Goal: Information Seeking & Learning: Learn about a topic

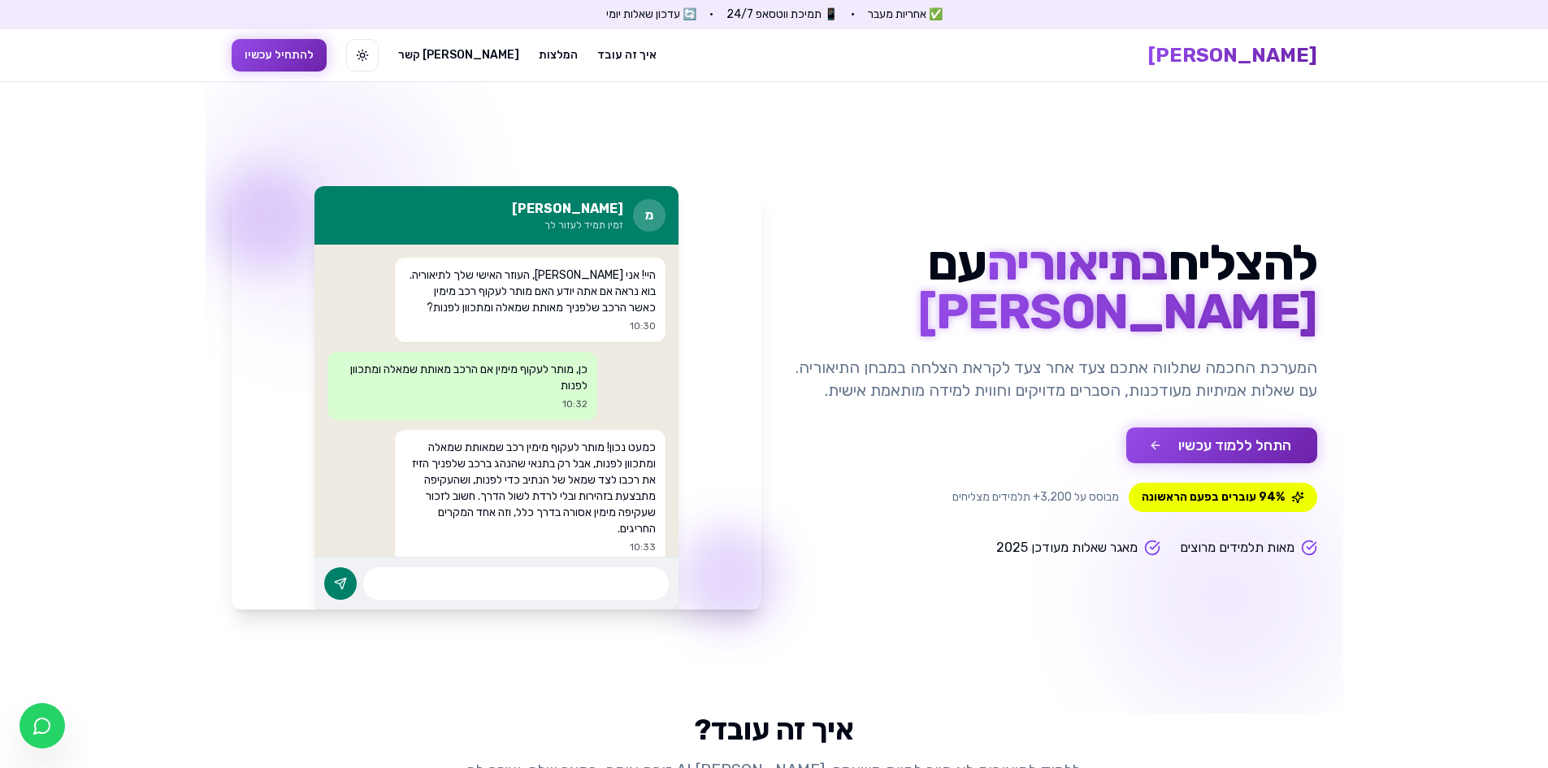
click at [1243, 444] on button "התחל ללמוד עכשיו" at bounding box center [1221, 445] width 191 height 36
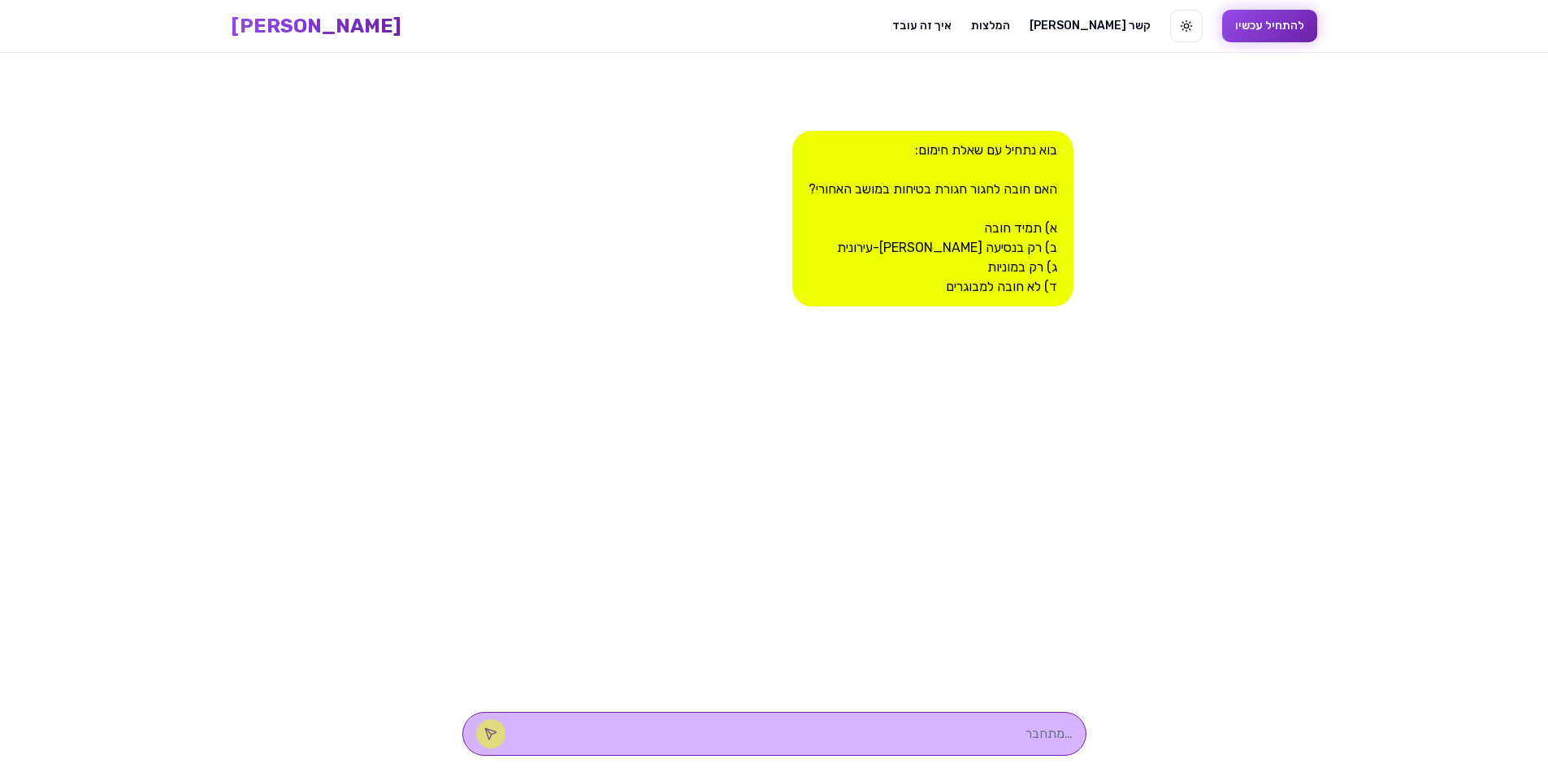
scroll to position [1, 0]
click at [916, 740] on textarea at bounding box center [797, 733] width 551 height 20
type textarea "c"
type textarea "ב"
type textarea "א"
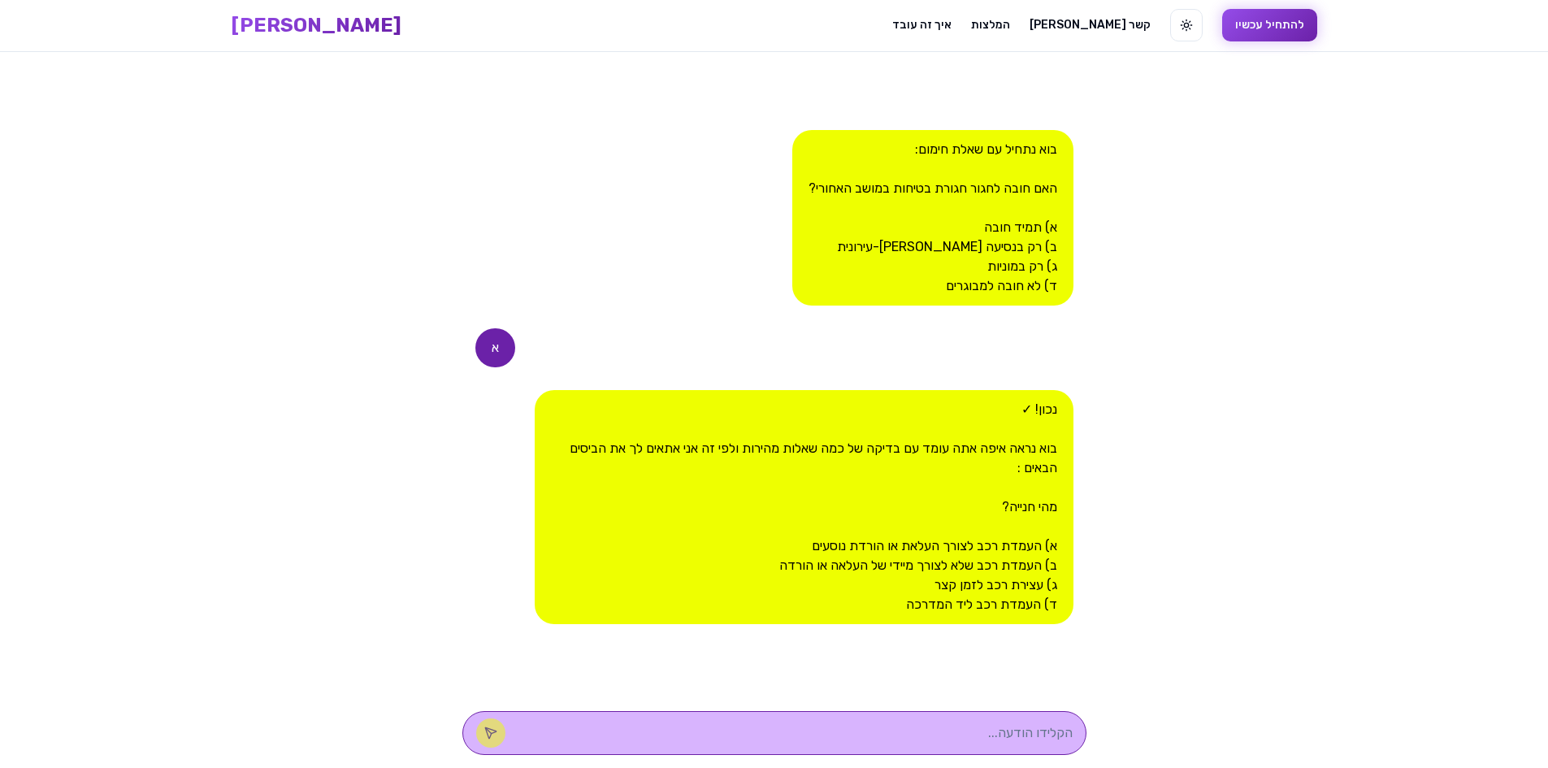
scroll to position [0, 0]
type textarea "ד"
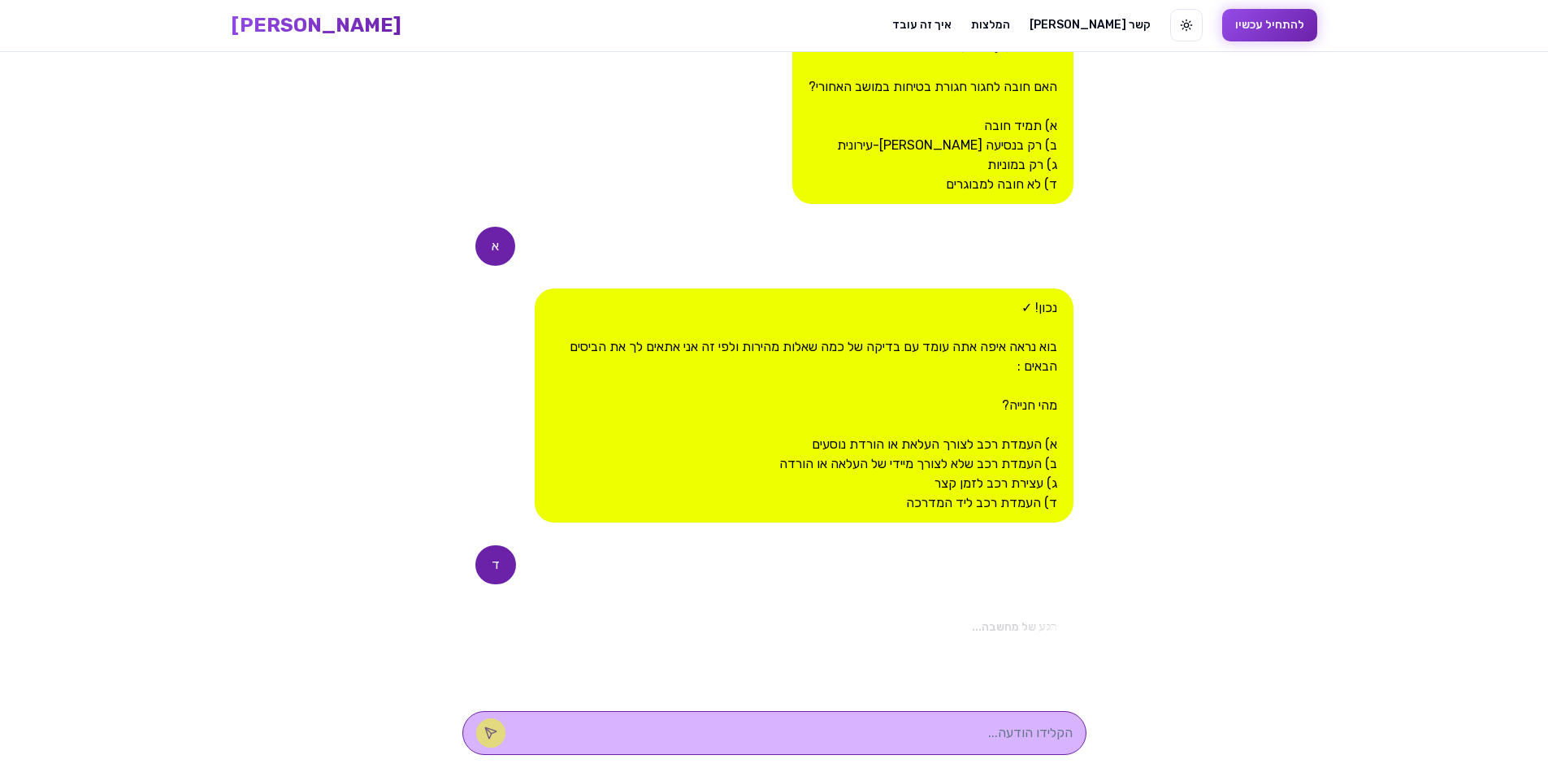
scroll to position [384, 0]
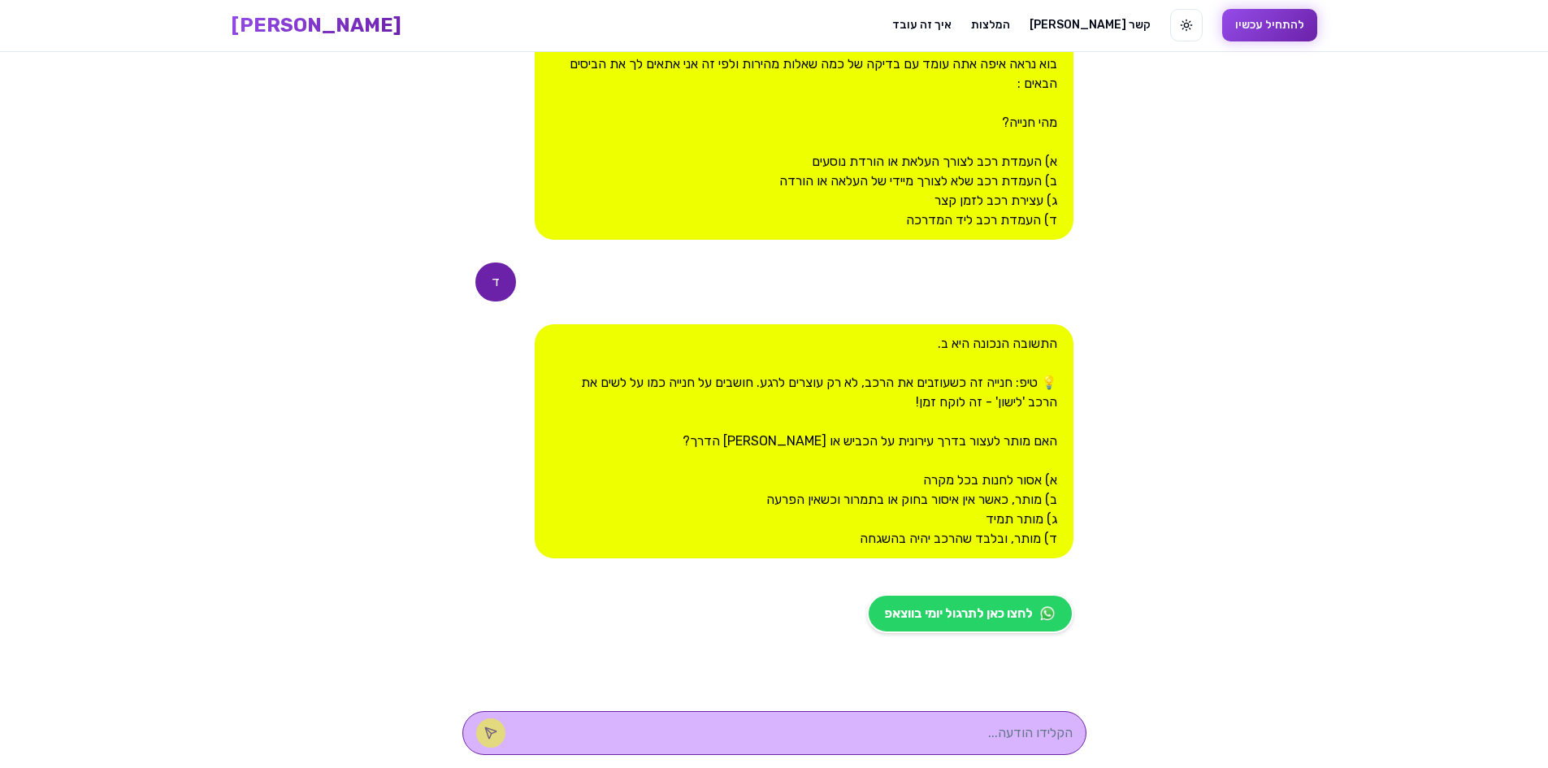
type textarea "ד"
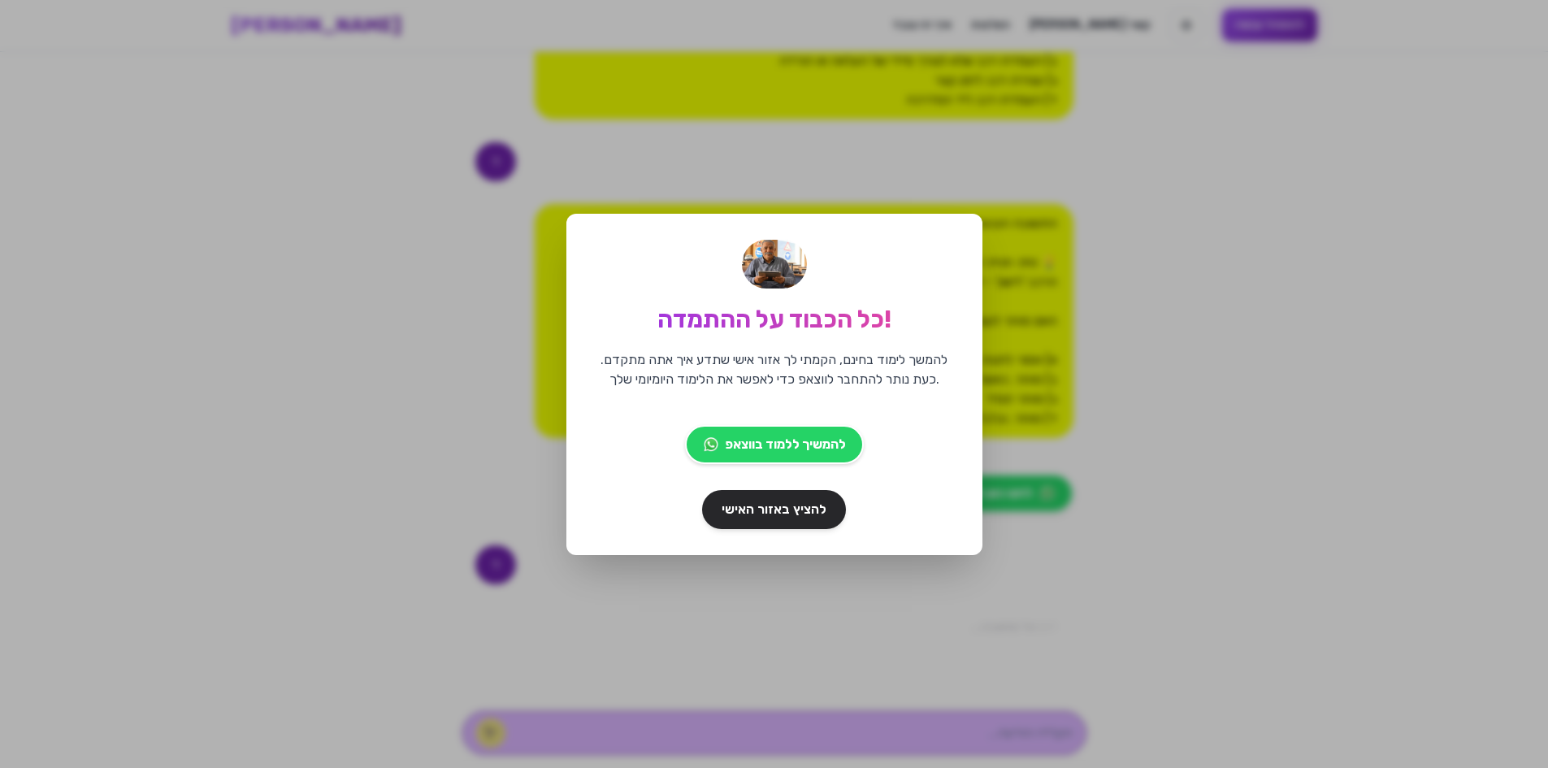
scroll to position [703, 0]
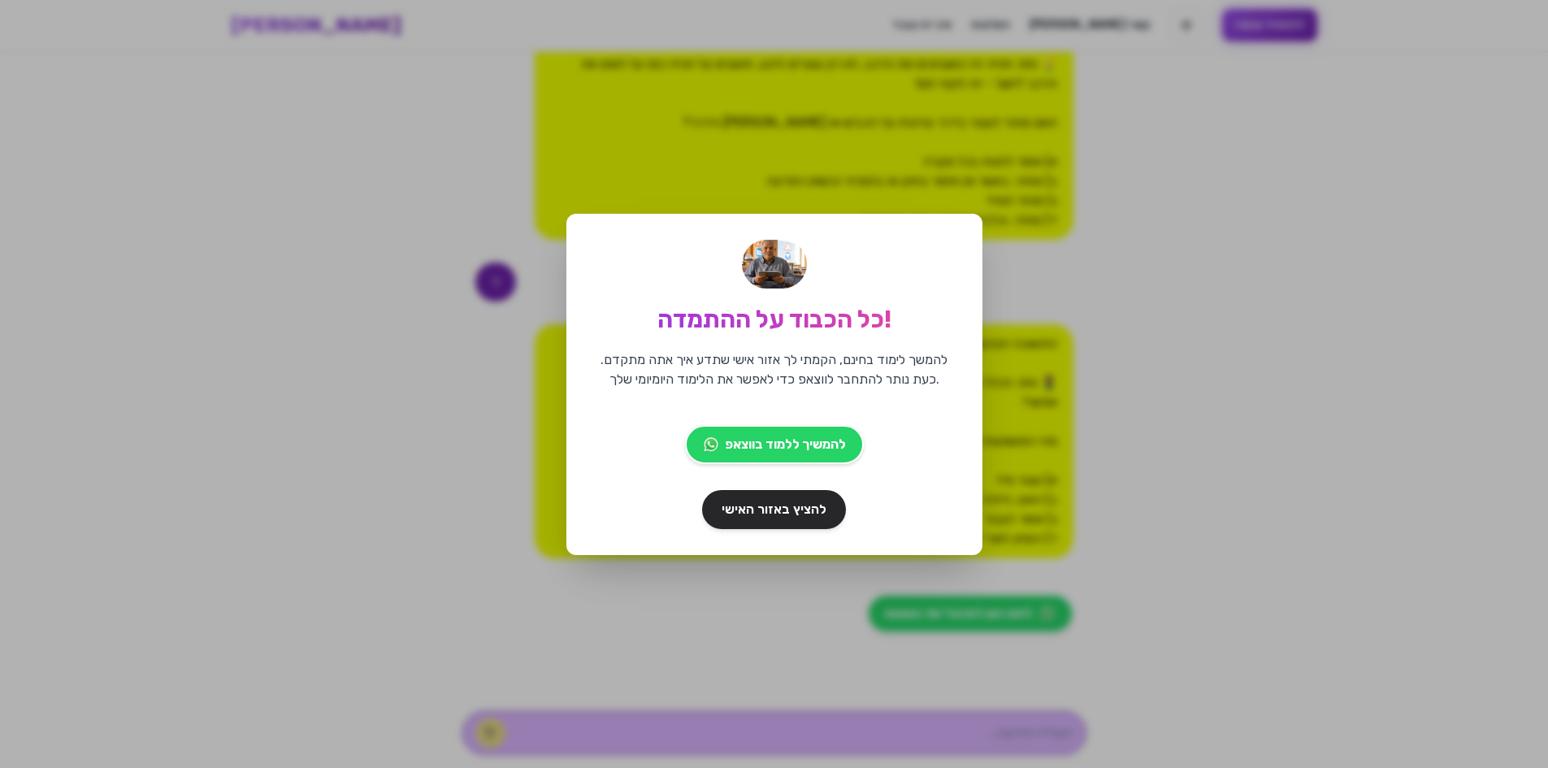
click at [766, 622] on div "כל הכבוד על ההתמדה! להמשך לימוד בחינם, הקמתי לך אזור אישי שתדע איך אתה מתקדם. כ…" at bounding box center [774, 384] width 1548 height 768
click at [1355, 485] on div "כל הכבוד על ההתמדה! להמשך לימוד בחינם, הקמתי לך אזור אישי שתדע איך אתה מתקדם. כ…" at bounding box center [774, 384] width 1548 height 768
click at [1098, 479] on div "כל הכבוד על ההתמדה! להמשך לימוד בחינם, הקמתי לך אזור אישי שתדע איך אתה מתקדם. כ…" at bounding box center [774, 384] width 1548 height 768
drag, startPoint x: 1304, startPoint y: 452, endPoint x: 1289, endPoint y: 446, distance: 15.7
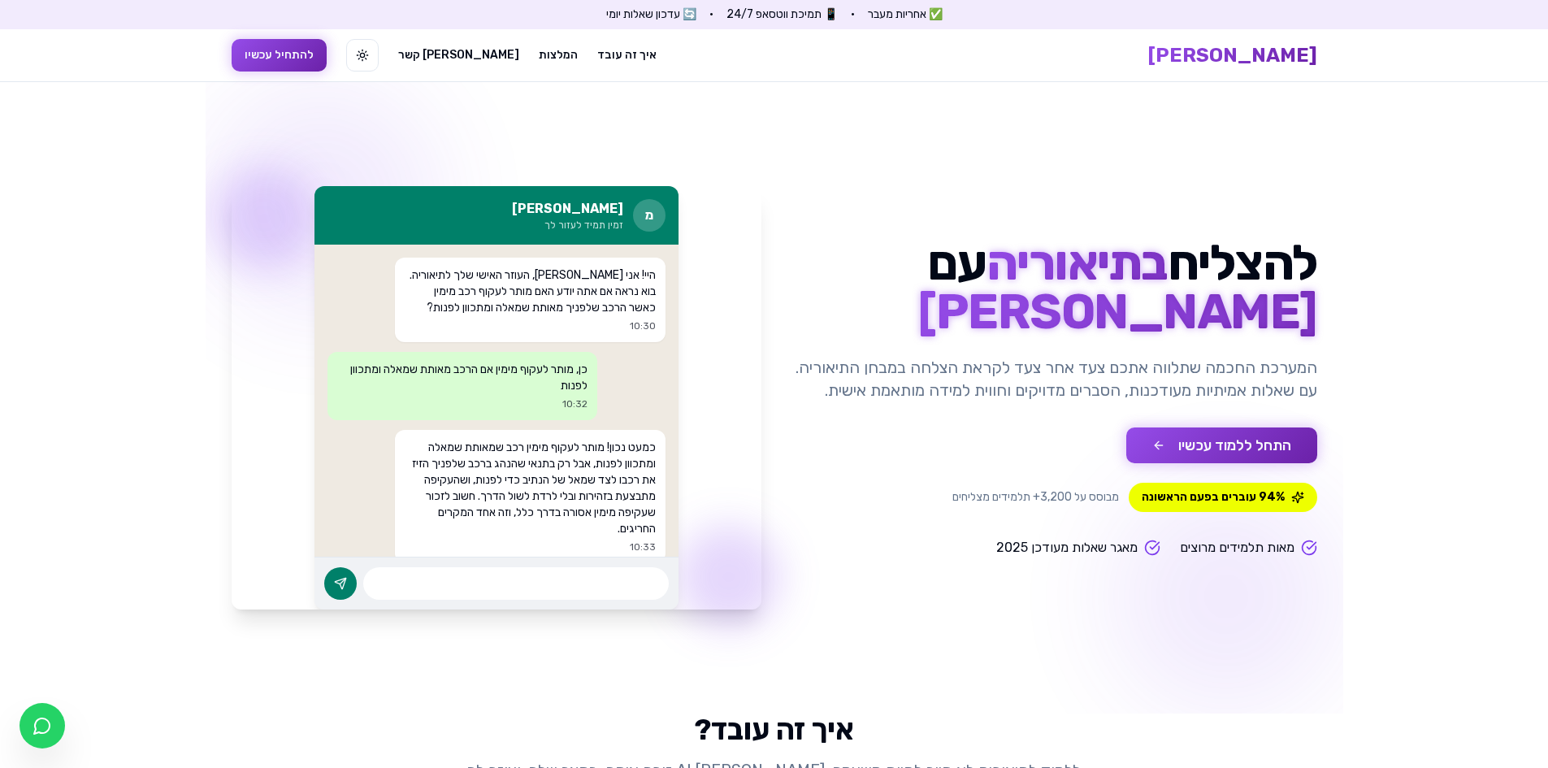
drag, startPoint x: 1420, startPoint y: 321, endPoint x: 1402, endPoint y: 322, distance: 17.9
